Goal: Task Accomplishment & Management: Manage account settings

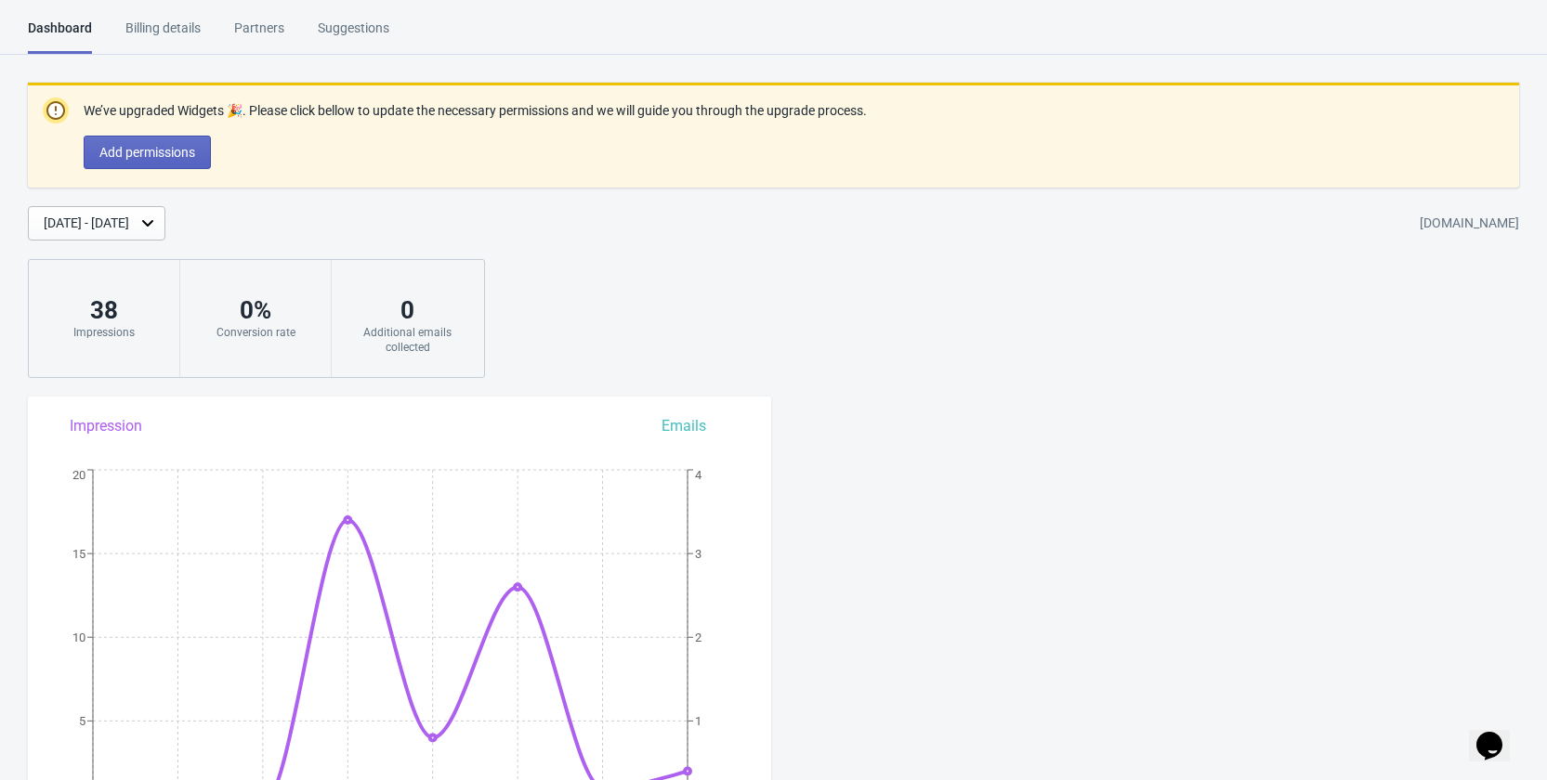
click at [197, 30] on div "Billing details" at bounding box center [162, 35] width 75 height 33
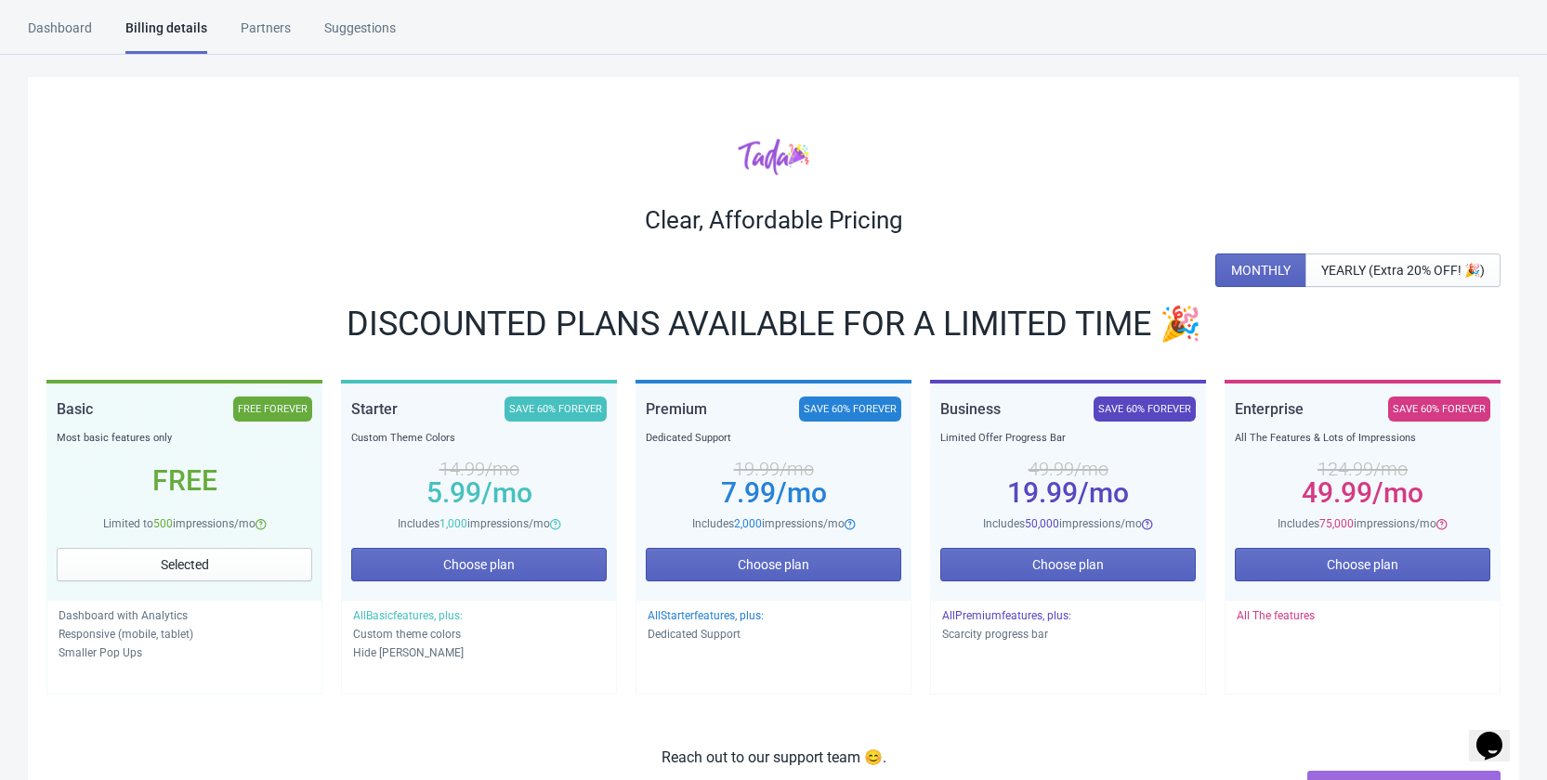
click at [255, 26] on div "Partners" at bounding box center [266, 35] width 50 height 33
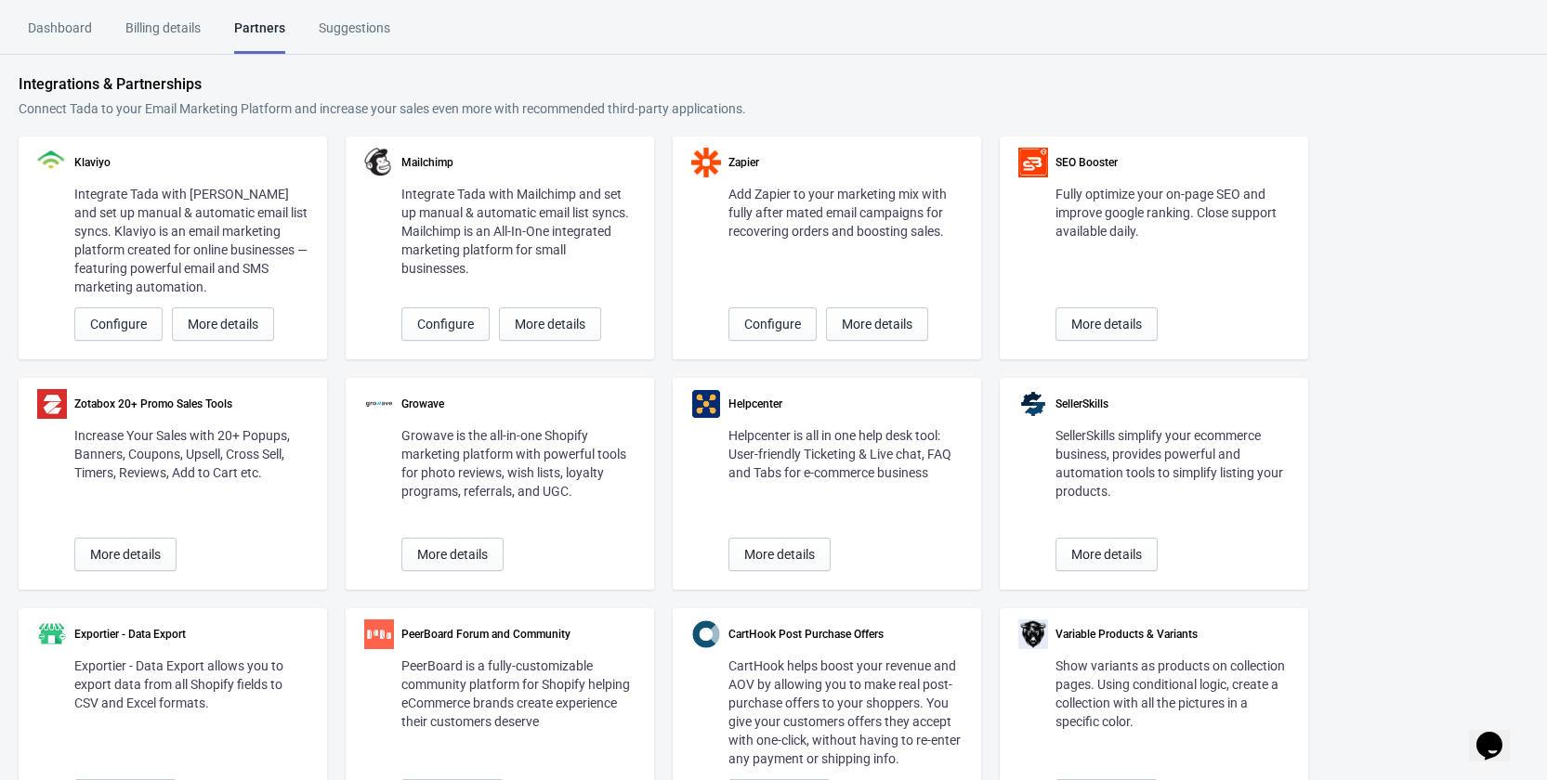
click at [72, 30] on div "Dashboard" at bounding box center [60, 35] width 64 height 33
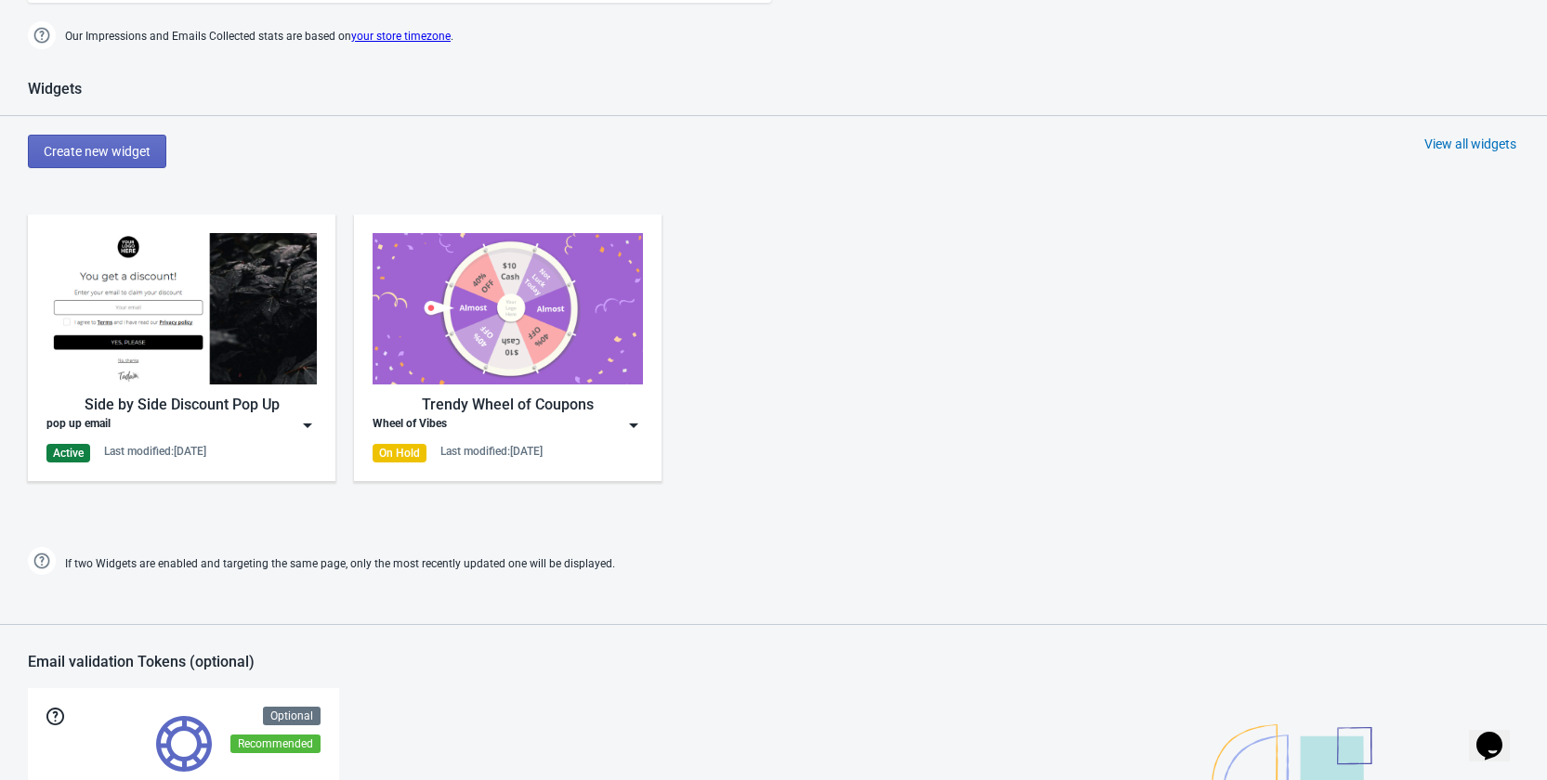
scroll to position [867, 0]
click at [305, 426] on img at bounding box center [307, 426] width 19 height 19
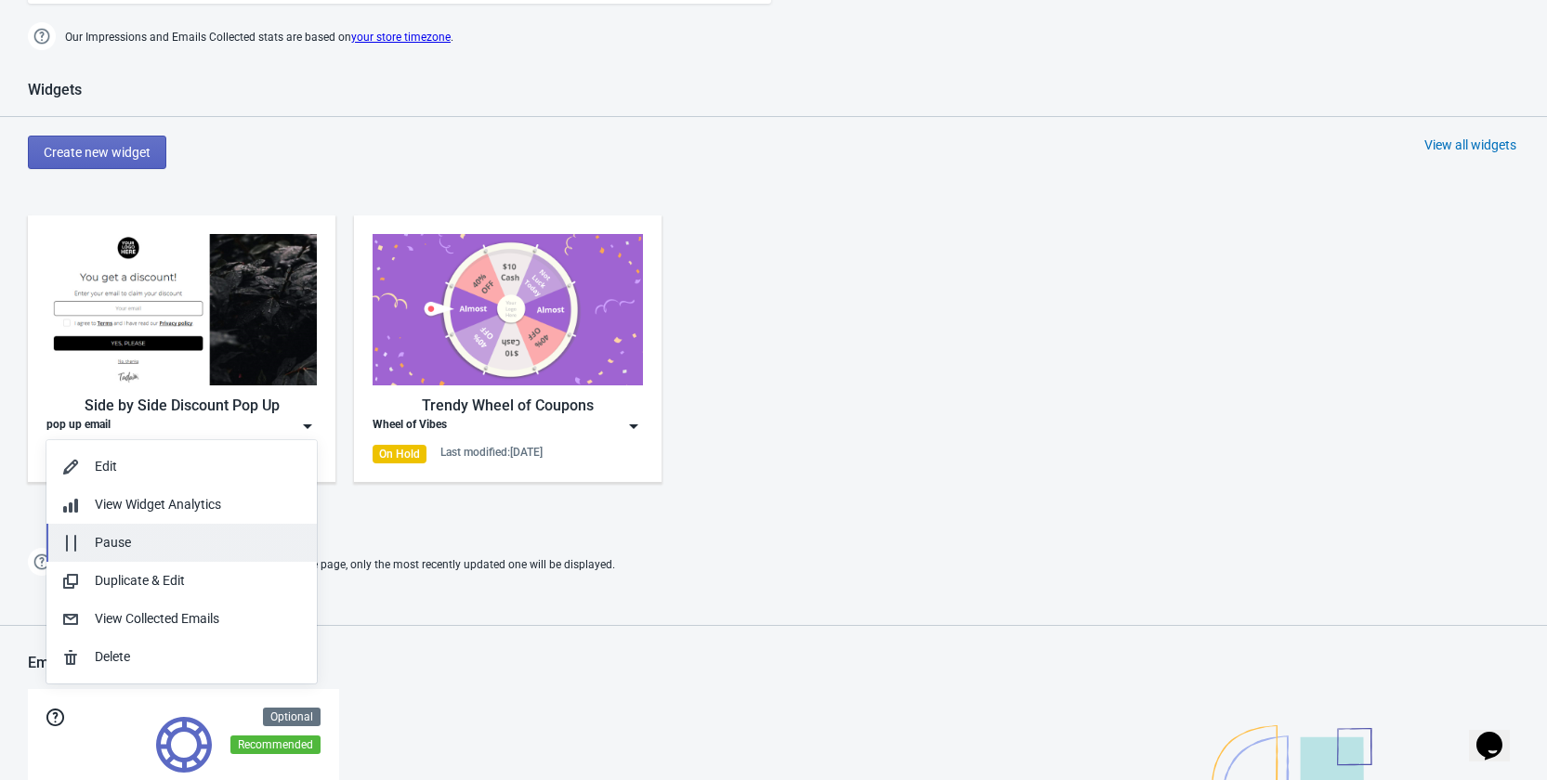
click at [163, 551] on div "Pause" at bounding box center [198, 543] width 207 height 20
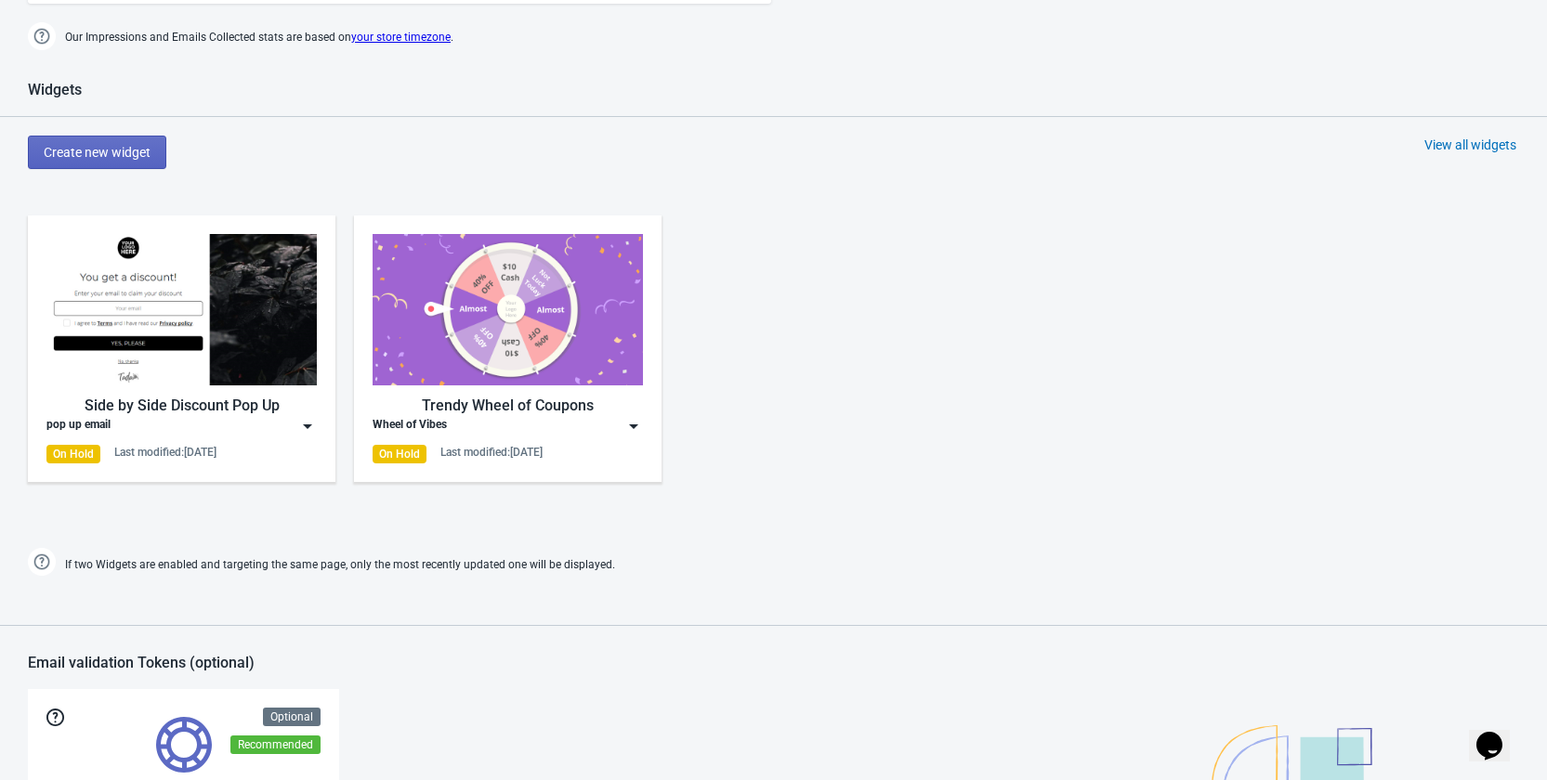
click at [882, 415] on div "Side by Side Discount Pop Up pop up email On Hold Last modified: [DATE] Trendy …" at bounding box center [773, 364] width 1547 height 334
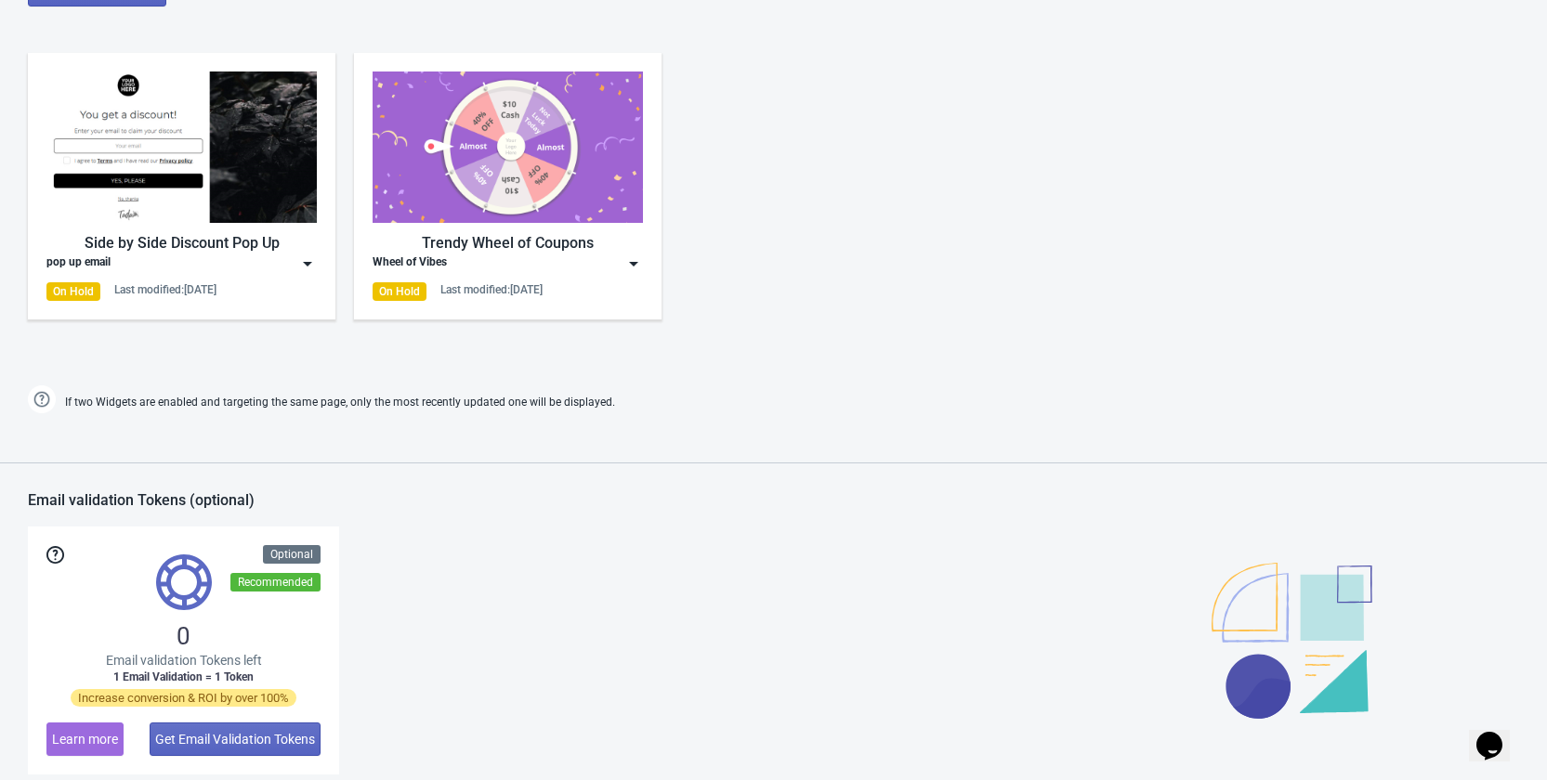
scroll to position [1322, 0]
